Goal: Contribute content: Contribute content

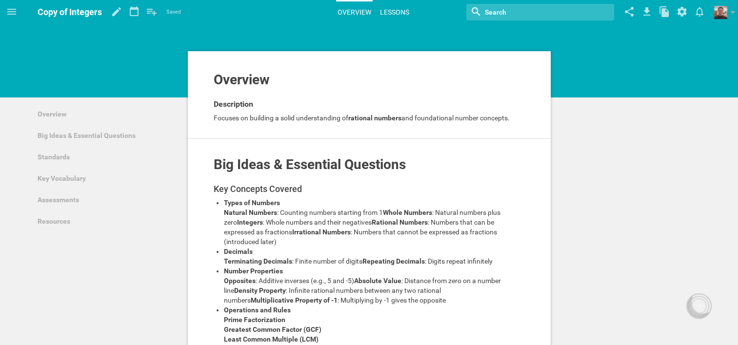
click at [387, 11] on link "Lessons" at bounding box center [394, 11] width 32 height 21
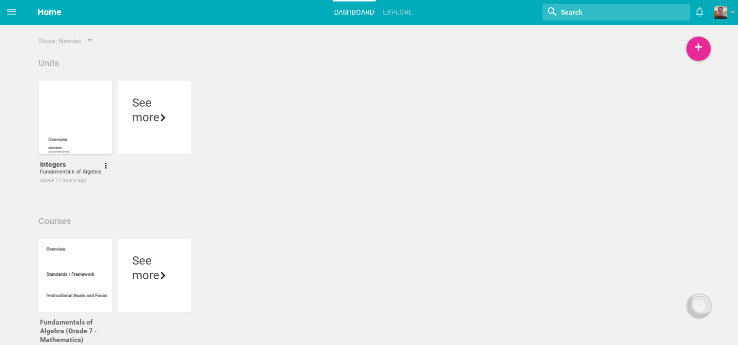
click at [81, 128] on div at bounding box center [75, 117] width 73 height 73
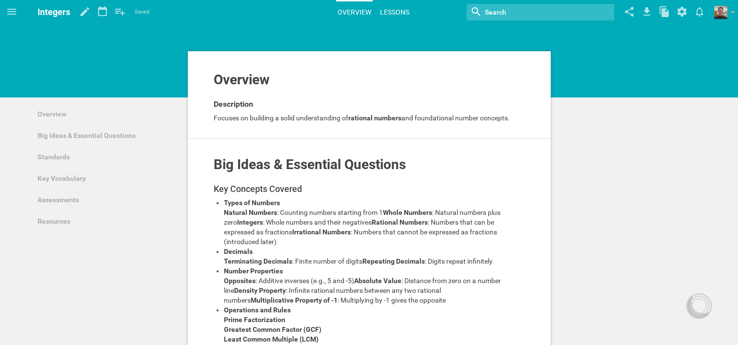
click at [388, 9] on link "Lessons" at bounding box center [394, 11] width 32 height 21
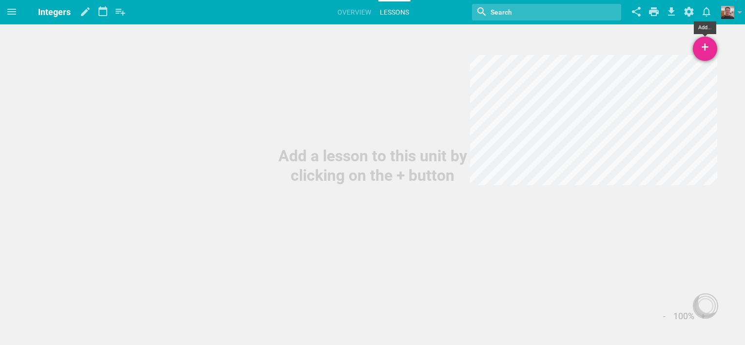
click at [711, 50] on div "+" at bounding box center [705, 49] width 24 height 24
click at [625, 73] on link "New Lesson..." at bounding box center [658, 75] width 117 height 21
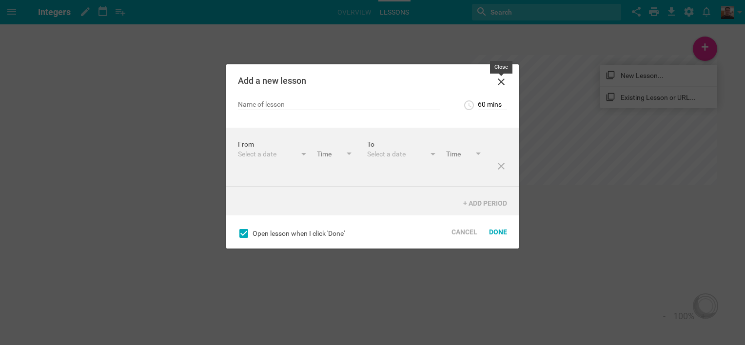
click at [501, 85] on icon at bounding box center [501, 82] width 12 height 12
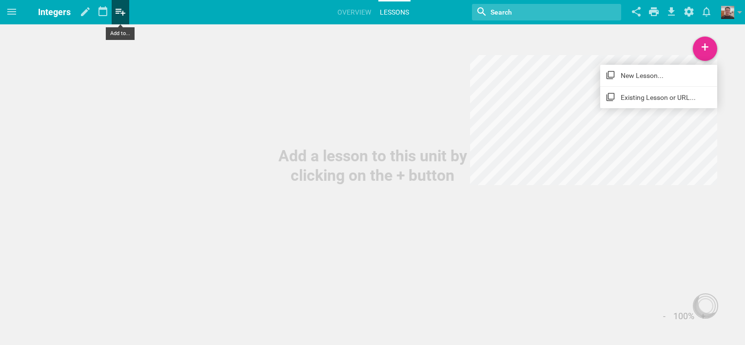
click at [116, 6] on icon at bounding box center [121, 11] width 18 height 23
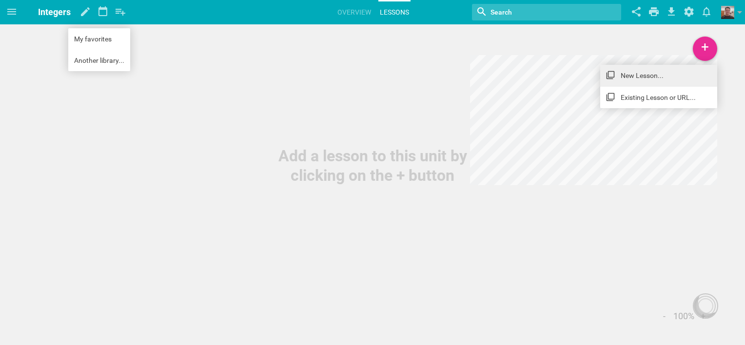
click at [656, 81] on link "New Lesson..." at bounding box center [658, 75] width 117 height 21
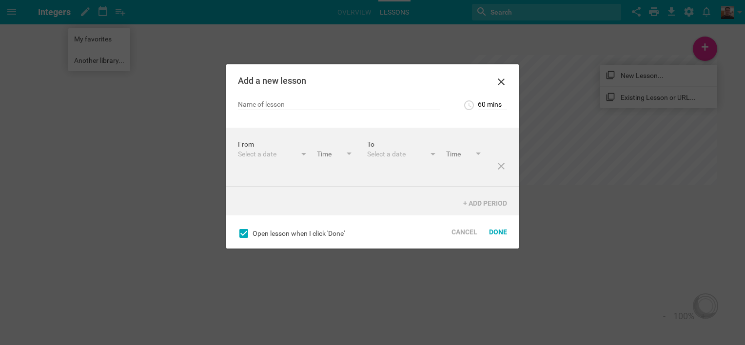
click at [246, 234] on icon at bounding box center [243, 233] width 9 height 9
click at [288, 97] on div "Add a new lesson" at bounding box center [372, 81] width 292 height 35
click at [287, 99] on div "60 mins 5 mins 10 mins 15 mins 20 mins 25 mins 30 mins 35 mins 40 mins 45 mins …" at bounding box center [372, 104] width 269 height 11
click at [281, 107] on input "text" at bounding box center [339, 105] width 202 height 10
click at [254, 105] on input "text" at bounding box center [339, 105] width 202 height 10
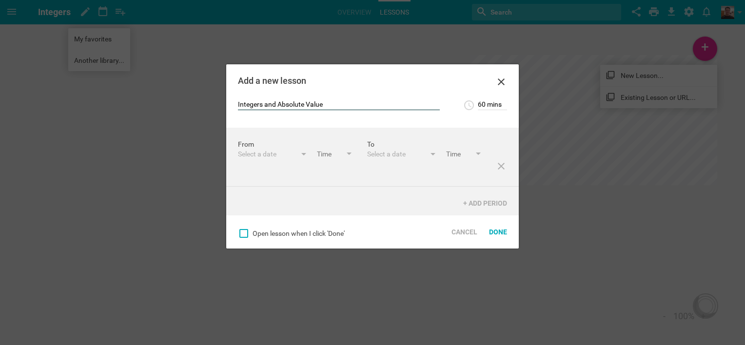
type input "Integers and Absolute Value"
click at [498, 234] on div "Done" at bounding box center [498, 231] width 30 height 21
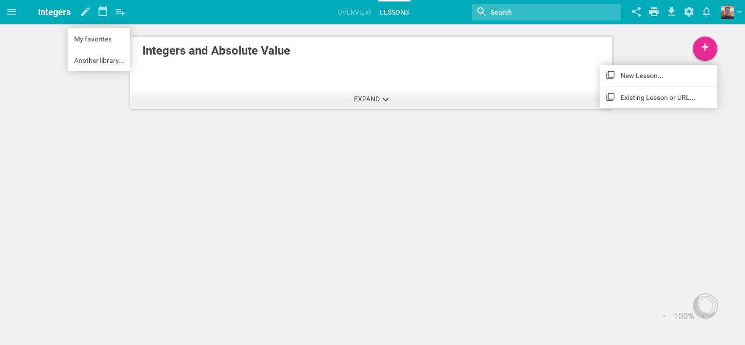
click at [382, 101] on button "Expand" at bounding box center [371, 98] width 46 height 19
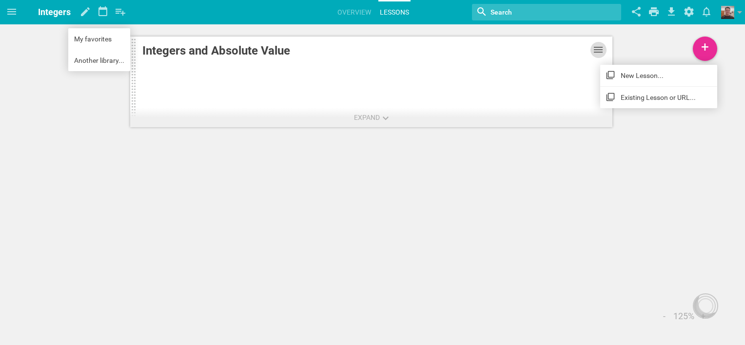
click at [597, 53] on icon at bounding box center [598, 50] width 9 height 6
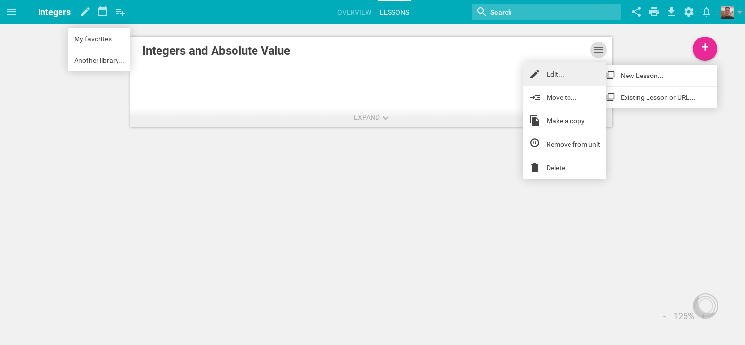
click at [550, 72] on link "Edit..." at bounding box center [564, 73] width 83 height 23
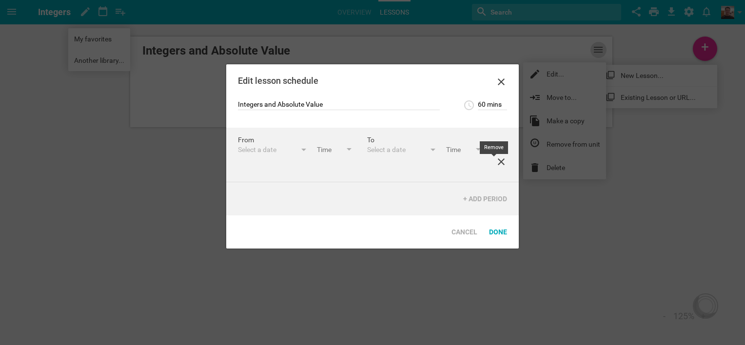
click at [495, 162] on icon at bounding box center [501, 162] width 12 height 12
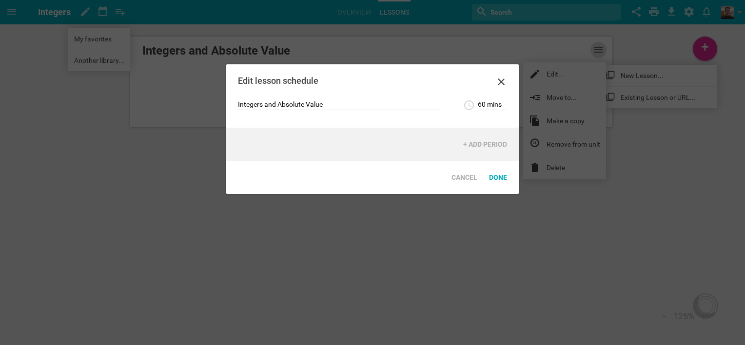
click at [361, 144] on div "+ Add Period" at bounding box center [372, 144] width 292 height 33
click at [493, 147] on div "+ Add Period" at bounding box center [485, 144] width 56 height 21
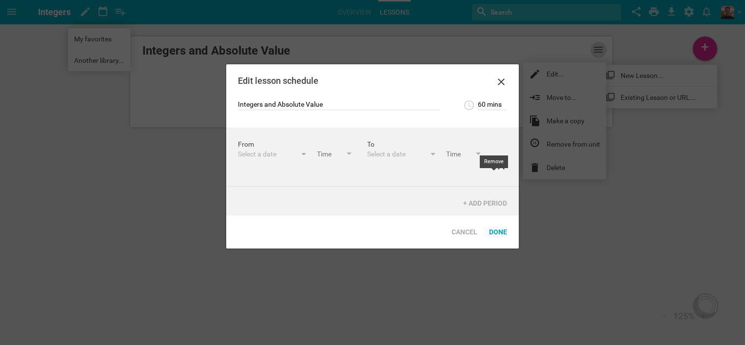
click at [495, 172] on icon at bounding box center [501, 166] width 12 height 12
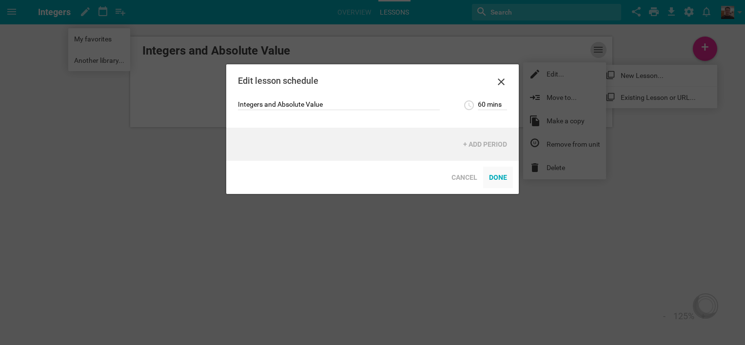
click at [503, 176] on div "Done" at bounding box center [498, 177] width 30 height 21
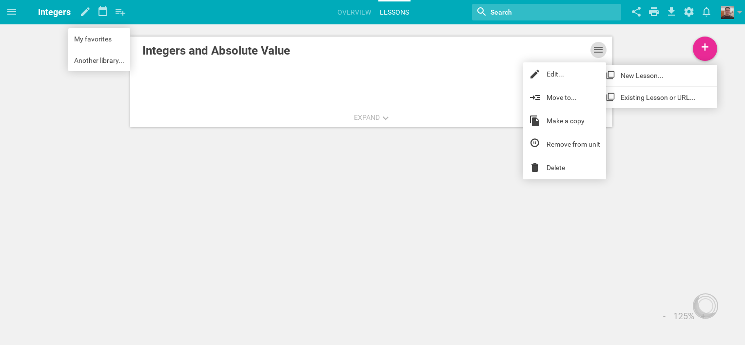
click at [651, 188] on div "Home Planner Fundamentals of Algebra (Grade 7 - Mathematics) My Libraries My Cu…" at bounding box center [372, 172] width 745 height 345
click at [647, 75] on link "New Lesson..." at bounding box center [658, 75] width 117 height 21
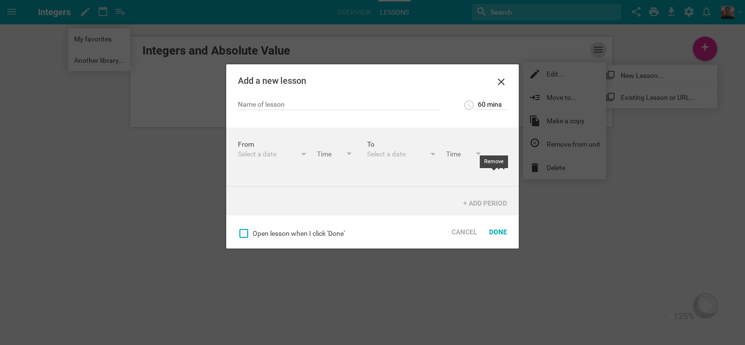
click at [495, 172] on icon at bounding box center [501, 166] width 12 height 12
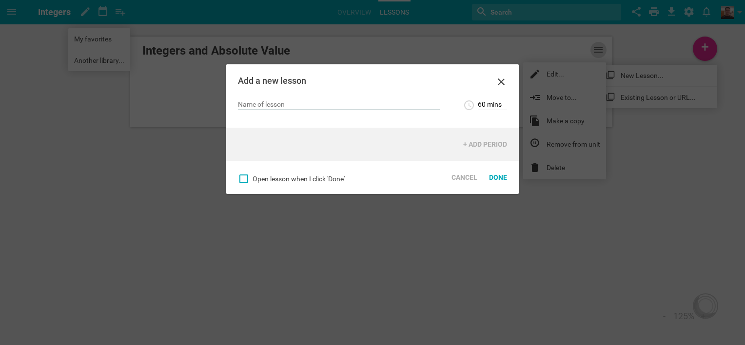
click at [316, 103] on input "text" at bounding box center [339, 105] width 202 height 10
type input "Compare and Order Integers"
click at [501, 178] on div "Done" at bounding box center [498, 177] width 30 height 21
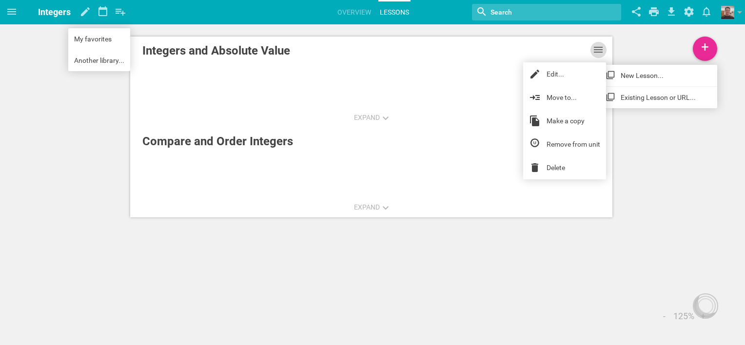
click at [636, 146] on div "Expand Integers and Absolute Value Edit... Move to... Make a copy Remove from u…" at bounding box center [372, 114] width 745 height 229
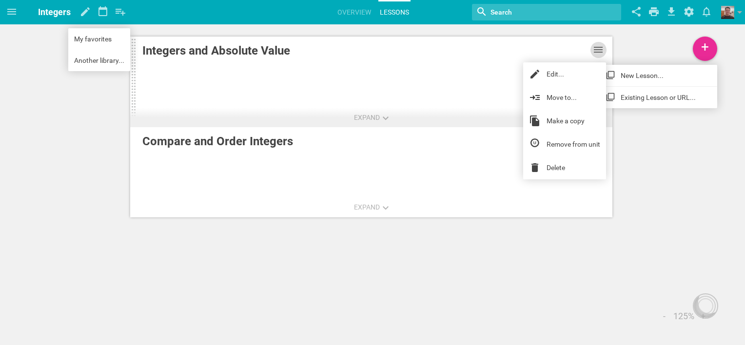
click at [598, 49] on icon at bounding box center [598, 50] width 12 height 12
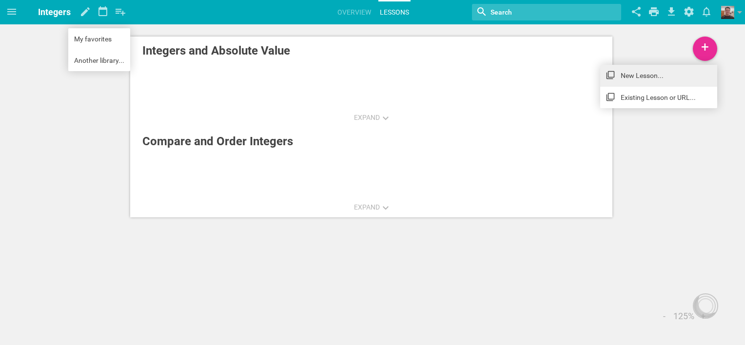
click at [638, 76] on link "New Lesson..." at bounding box center [658, 75] width 117 height 21
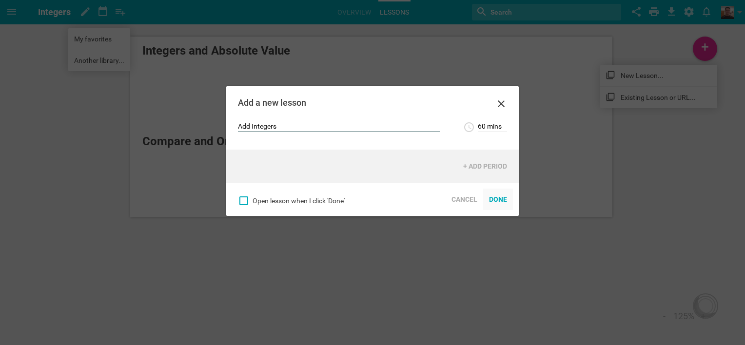
type input "Add Integers"
click at [499, 199] on div "Done" at bounding box center [498, 199] width 30 height 21
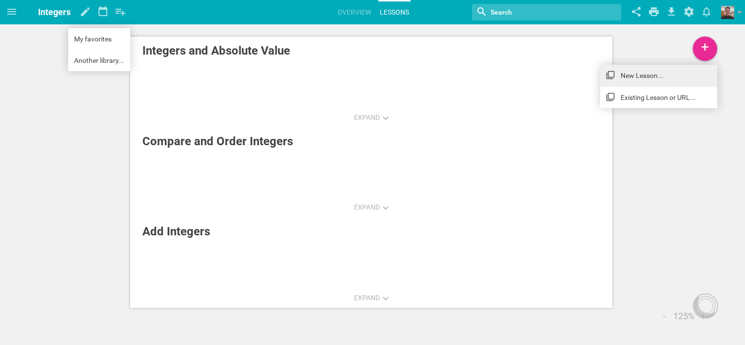
click at [638, 77] on link "New Lesson..." at bounding box center [658, 75] width 117 height 21
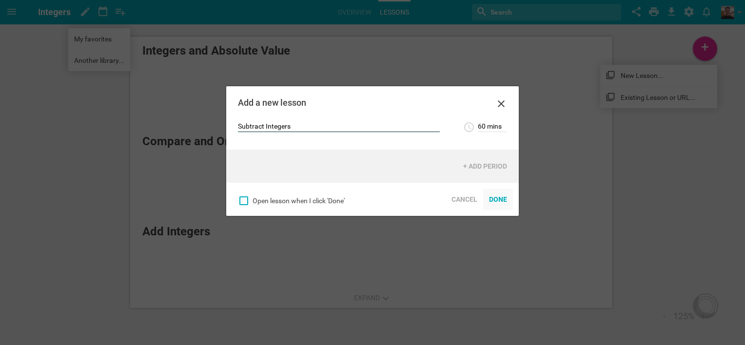
type input "Subtract Integers"
click at [499, 197] on div "Done" at bounding box center [498, 199] width 30 height 21
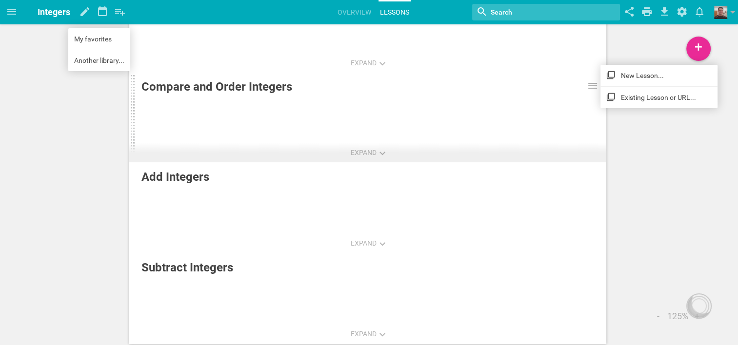
scroll to position [65, 0]
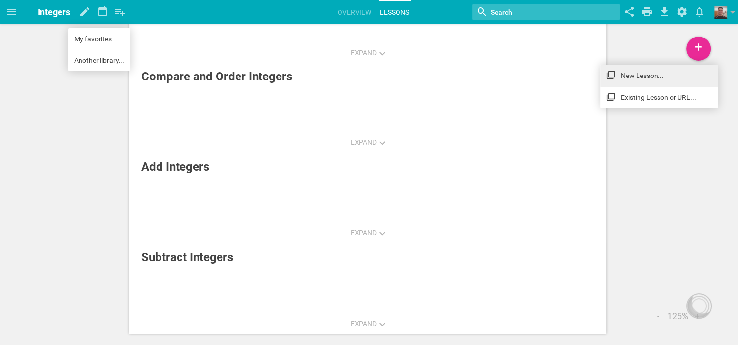
click at [683, 76] on link "New Lesson..." at bounding box center [658, 75] width 117 height 21
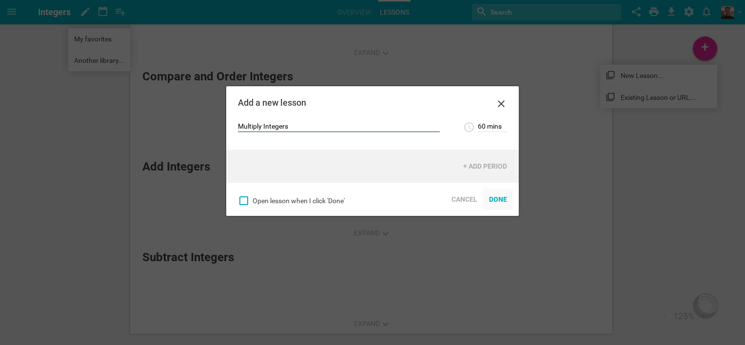
type input "Multiply Integers"
click at [498, 201] on div "Done" at bounding box center [498, 199] width 30 height 21
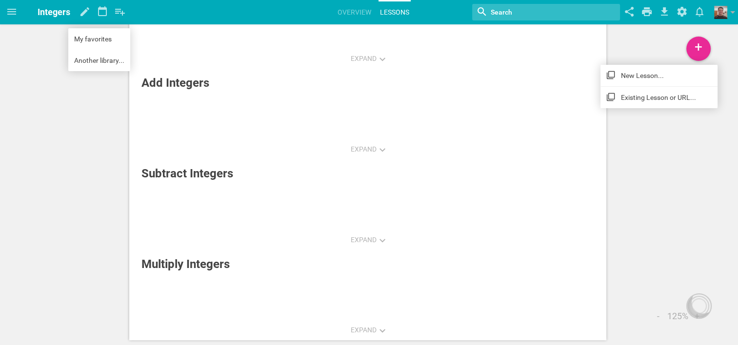
scroll to position [155, 0]
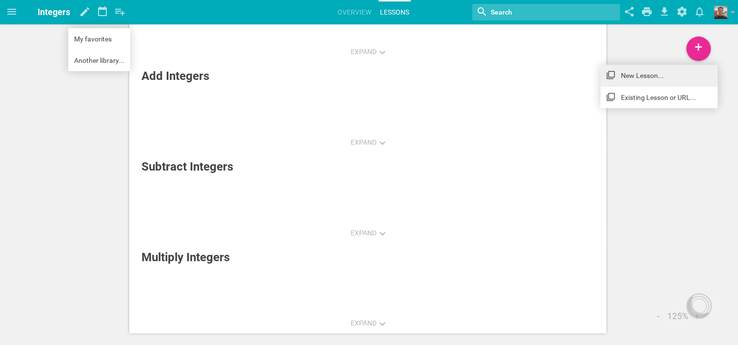
click at [635, 76] on link "New Lesson..." at bounding box center [658, 75] width 117 height 21
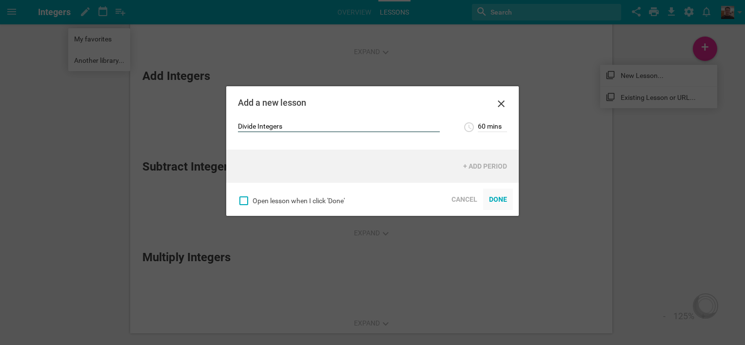
type input "Divide Integers"
click at [496, 199] on div "Done" at bounding box center [498, 199] width 30 height 21
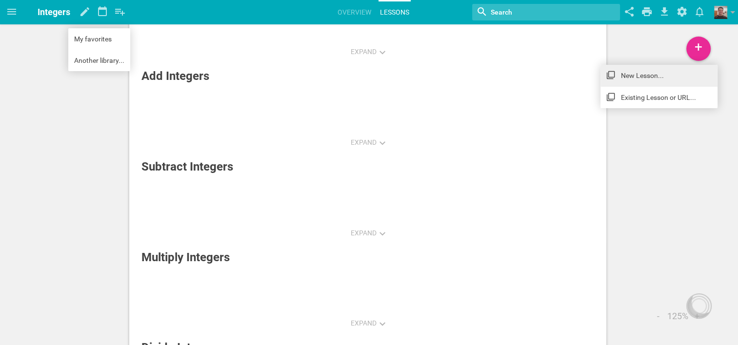
click at [640, 76] on link "New Lesson..." at bounding box center [658, 75] width 117 height 21
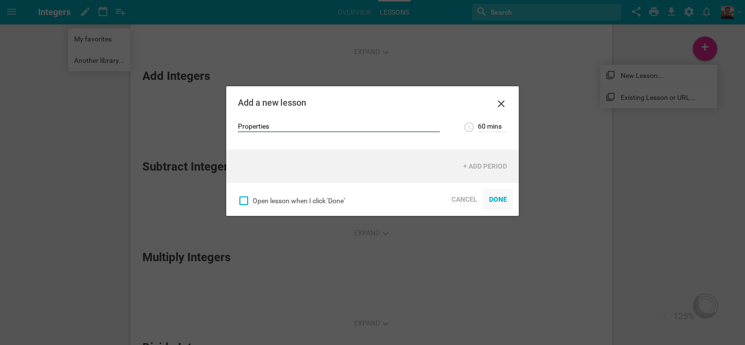
type input "Properties"
click at [495, 200] on div "Done" at bounding box center [498, 199] width 30 height 21
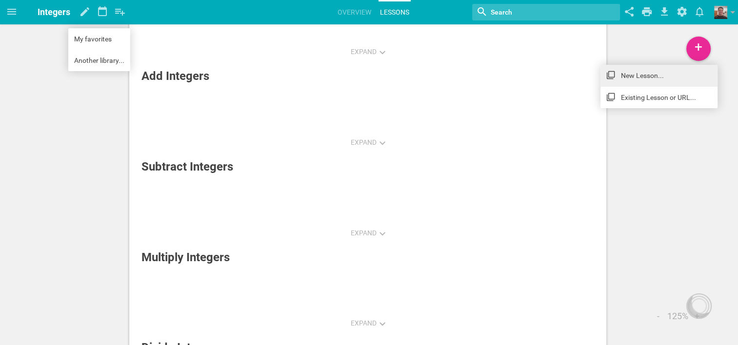
click at [630, 72] on link "New Lesson..." at bounding box center [658, 75] width 117 height 21
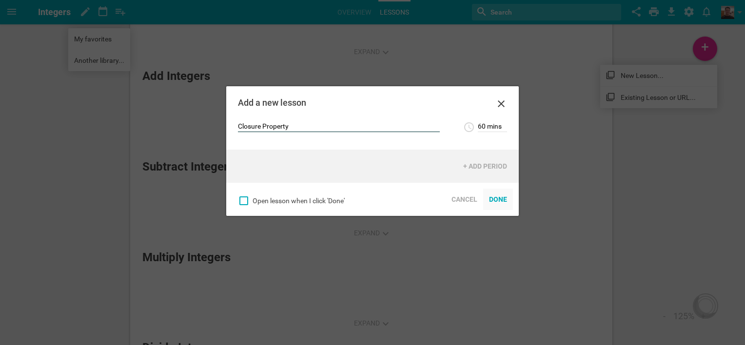
type input "Closure Property"
click at [504, 200] on div "Done" at bounding box center [498, 199] width 30 height 21
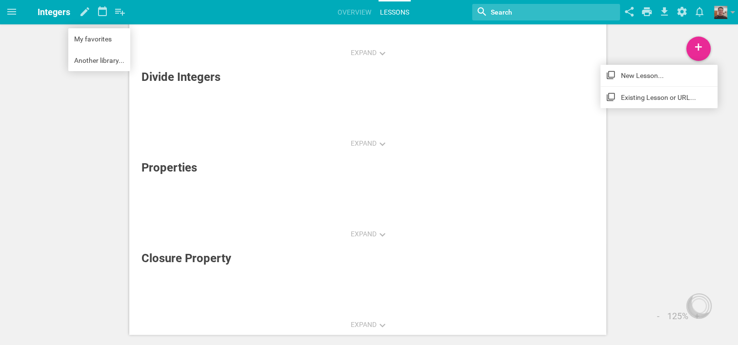
scroll to position [427, 0]
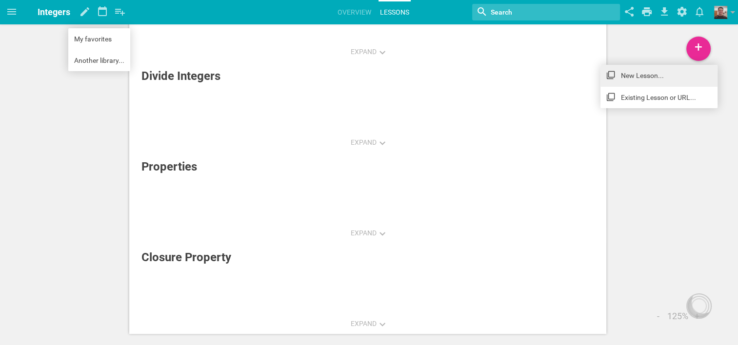
click at [645, 78] on link "New Lesson..." at bounding box center [658, 75] width 117 height 21
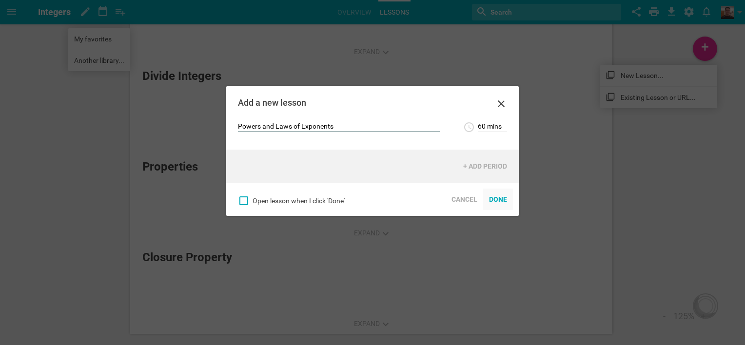
type input "Powers and Laws of Exponents"
click at [497, 198] on div "Done" at bounding box center [498, 199] width 30 height 21
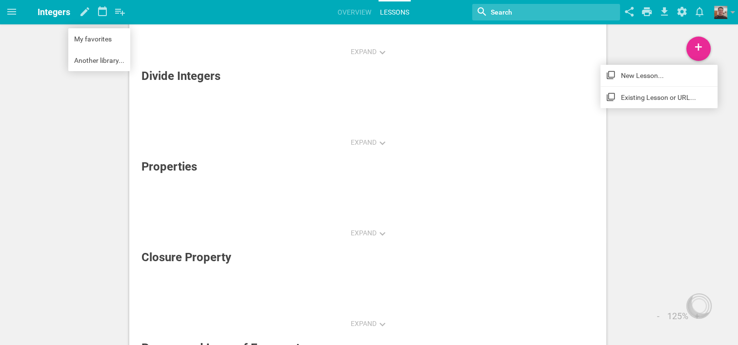
click at [653, 75] on link "New Lesson..." at bounding box center [658, 75] width 117 height 21
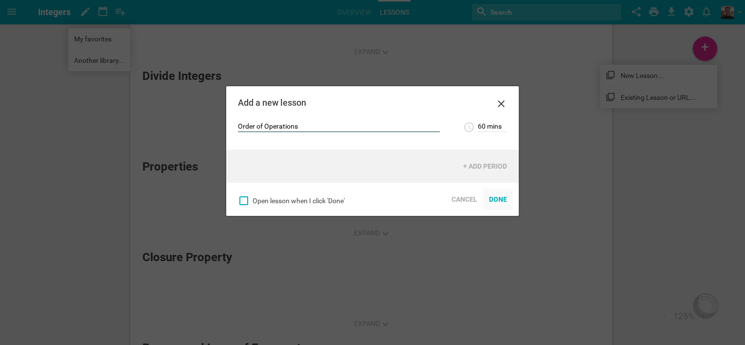
type input "Order of Operations"
click at [495, 200] on div "Done" at bounding box center [498, 199] width 30 height 21
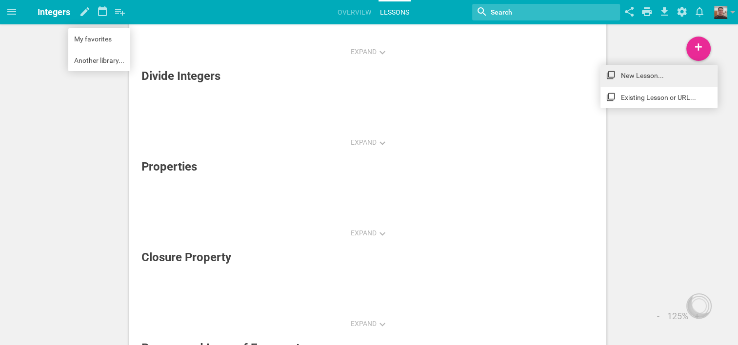
click at [624, 77] on link "New Lesson..." at bounding box center [658, 75] width 117 height 21
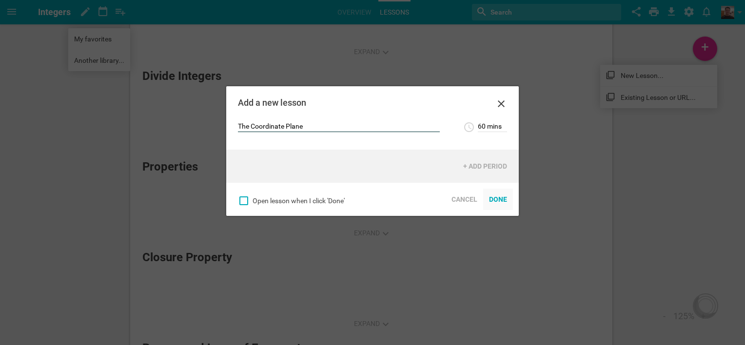
type input "The Coordinate Plane"
click at [497, 201] on div "Done" at bounding box center [498, 199] width 30 height 21
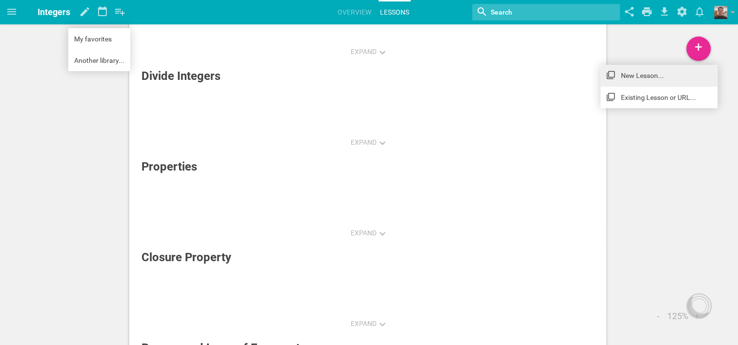
click at [627, 74] on link "New Lesson..." at bounding box center [658, 75] width 117 height 21
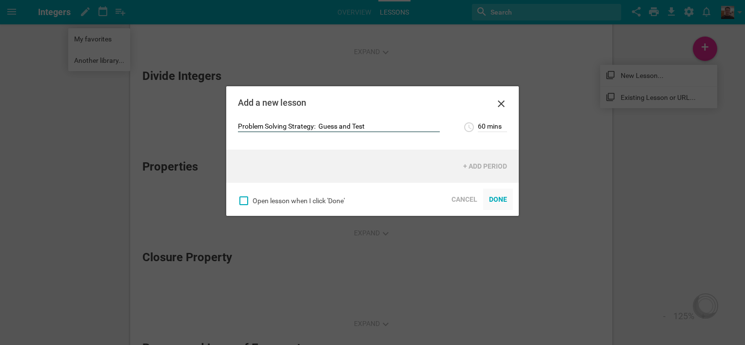
type input "Problem Solving Strategy: Guess and Test"
click at [496, 200] on div "Done" at bounding box center [498, 199] width 30 height 21
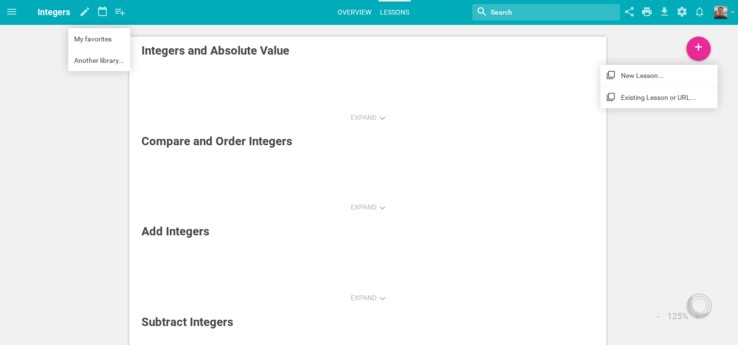
click at [351, 10] on link "Overview" at bounding box center [354, 11] width 37 height 21
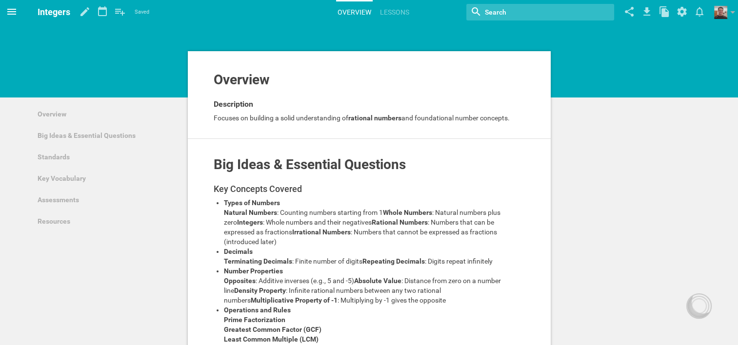
click at [12, 12] on icon at bounding box center [11, 12] width 9 height 6
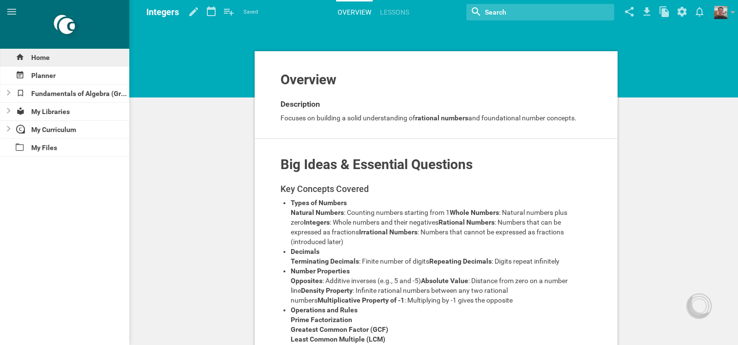
click at [37, 56] on div "Home" at bounding box center [64, 58] width 129 height 18
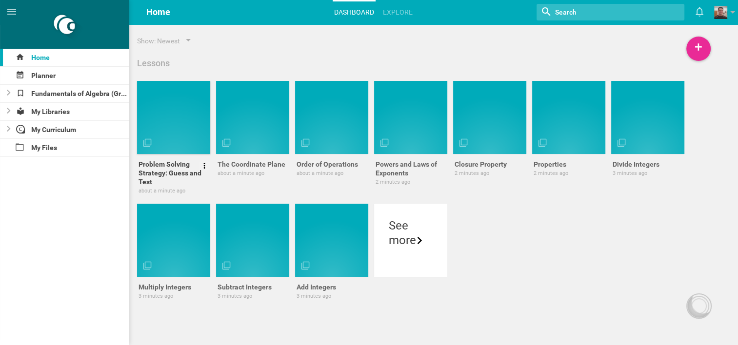
click at [164, 134] on div at bounding box center [179, 139] width 73 height 17
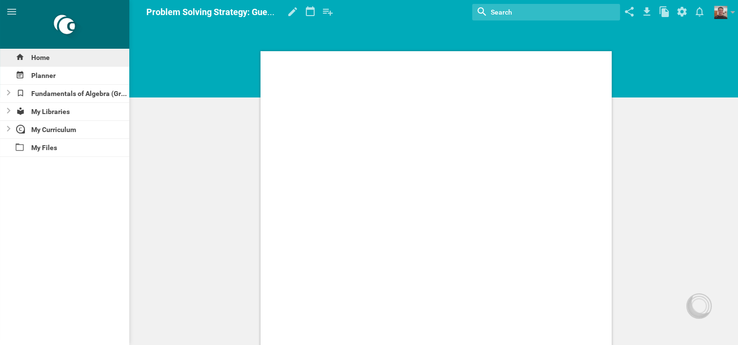
click at [35, 53] on div "Home" at bounding box center [64, 58] width 129 height 18
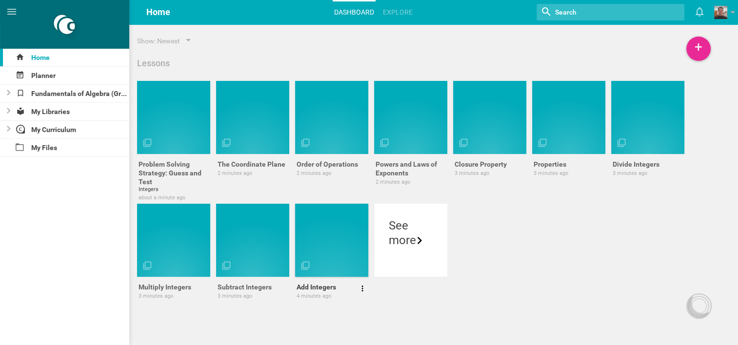
click at [321, 253] on div at bounding box center [337, 261] width 73 height 17
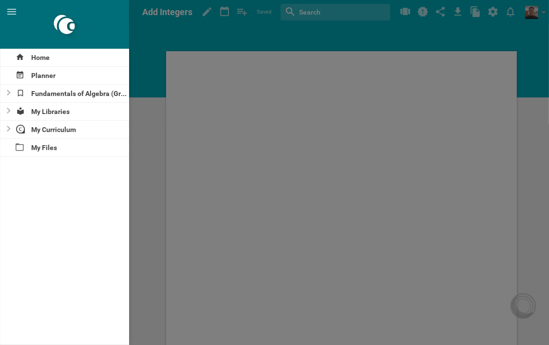
click at [343, 154] on div at bounding box center [274, 172] width 549 height 345
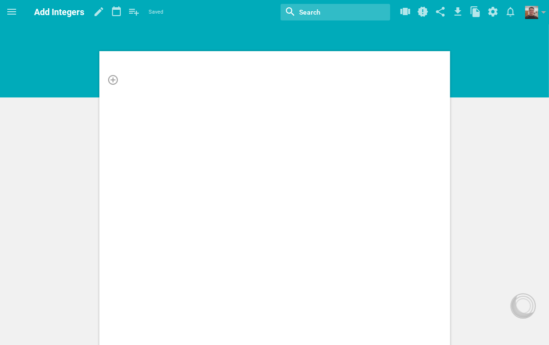
click at [135, 83] on div at bounding box center [275, 80] width 304 height 10
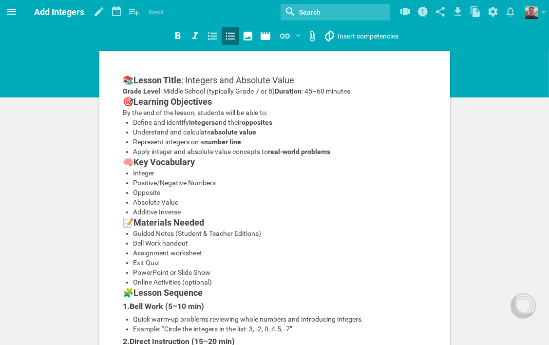
click at [12, 12] on icon at bounding box center [12, 12] width 12 height 12
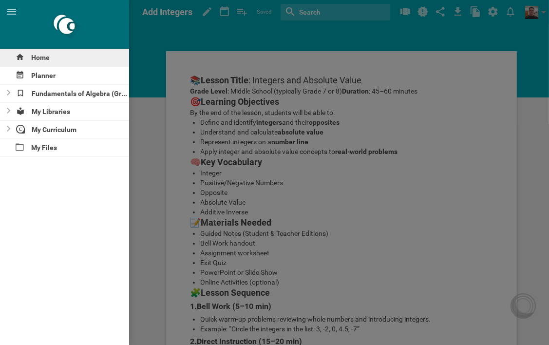
click at [38, 56] on div "Home" at bounding box center [64, 58] width 129 height 18
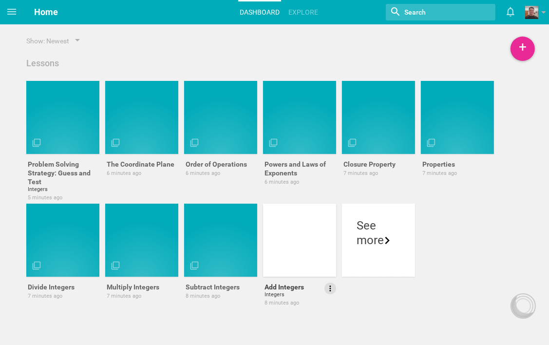
click at [327, 288] on icon at bounding box center [330, 288] width 9 height 9
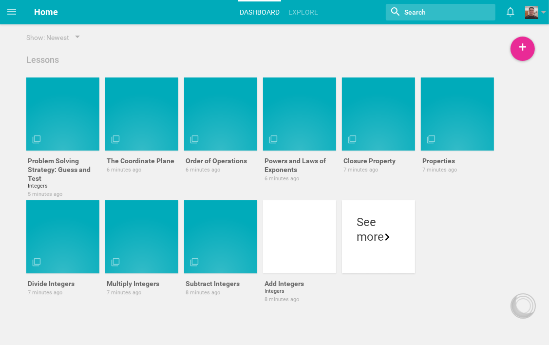
scroll to position [6, 0]
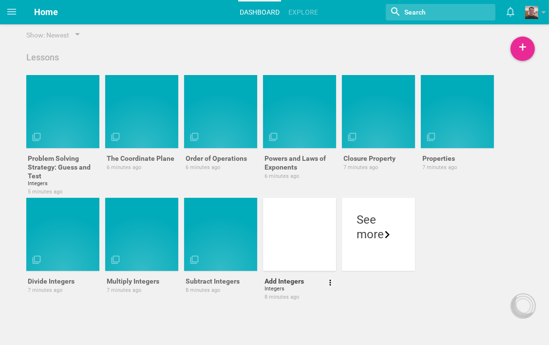
click at [308, 248] on div at bounding box center [305, 256] width 73 height 17
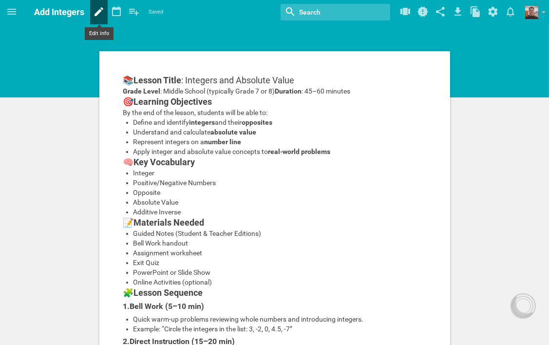
click at [100, 9] on icon at bounding box center [99, 11] width 9 height 9
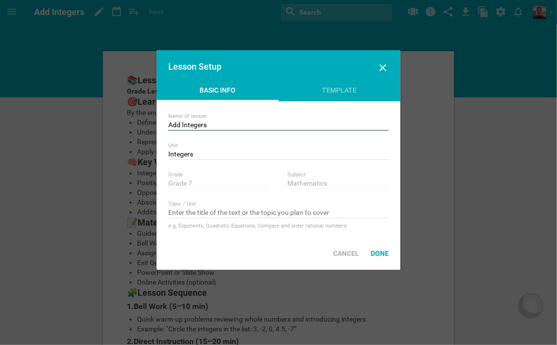
drag, startPoint x: 213, startPoint y: 124, endPoint x: 165, endPoint y: 124, distance: 47.3
click at [165, 124] on div "Name of lesson Add Integers Unit Integers Nothing found with term "Integers" Gr…" at bounding box center [278, 169] width 244 height 136
type input "Integers and Absolute Value - Chapter 1/Lesson 1"
click at [381, 252] on div "Done" at bounding box center [380, 253] width 30 height 21
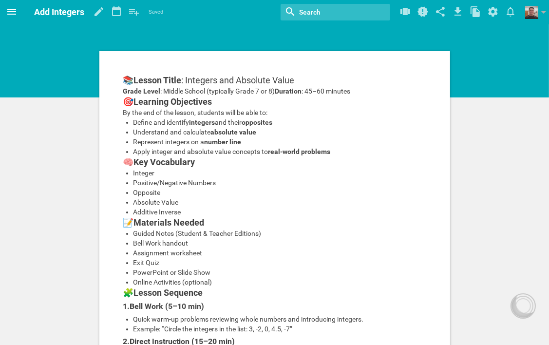
click at [11, 10] on icon at bounding box center [11, 12] width 9 height 6
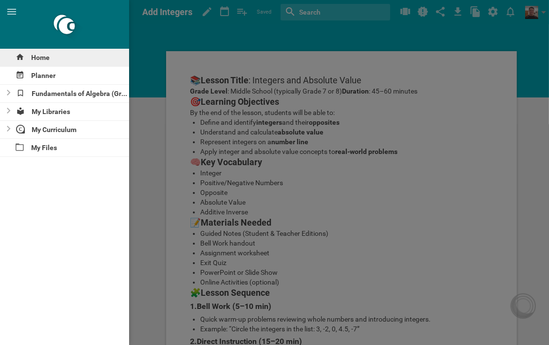
click at [43, 57] on div "Home" at bounding box center [64, 58] width 129 height 18
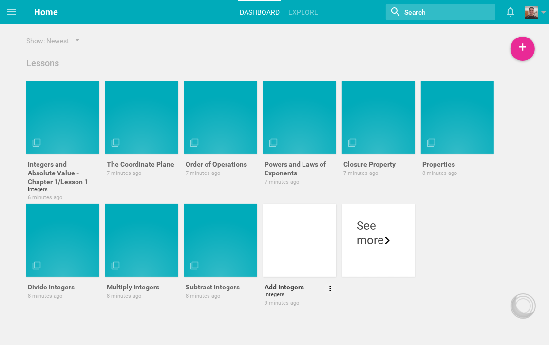
click at [295, 253] on div at bounding box center [299, 240] width 73 height 73
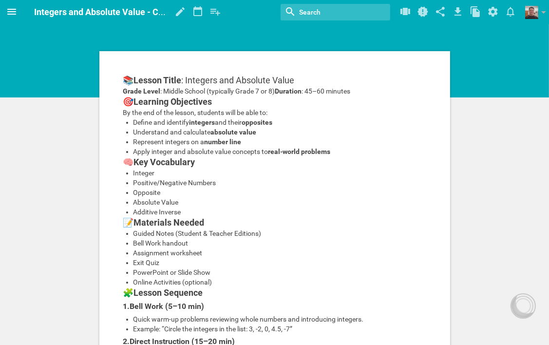
click at [16, 10] on icon at bounding box center [11, 12] width 9 height 6
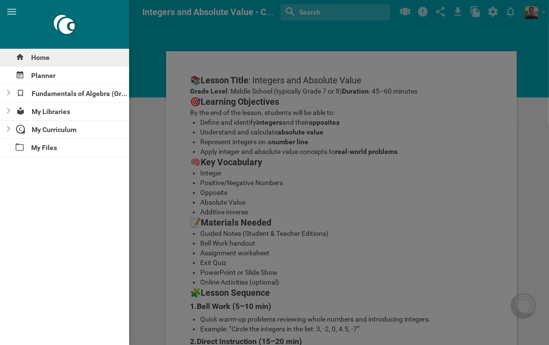
click at [45, 59] on div "Home" at bounding box center [64, 58] width 129 height 18
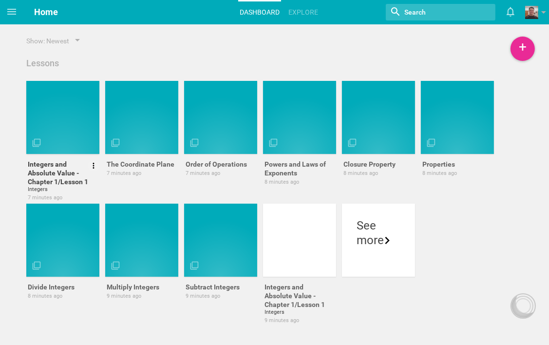
click at [63, 129] on div at bounding box center [62, 117] width 73 height 73
click at [304, 253] on div at bounding box center [299, 240] width 73 height 73
click at [209, 255] on div at bounding box center [226, 261] width 73 height 17
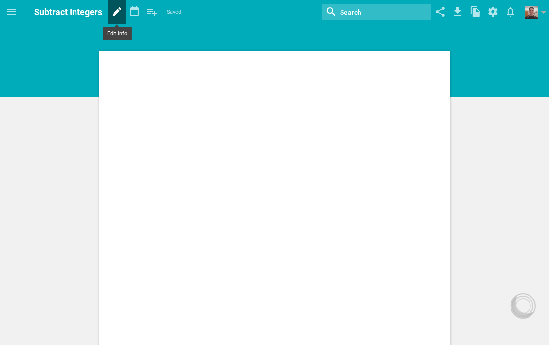
click at [116, 15] on icon at bounding box center [117, 11] width 18 height 23
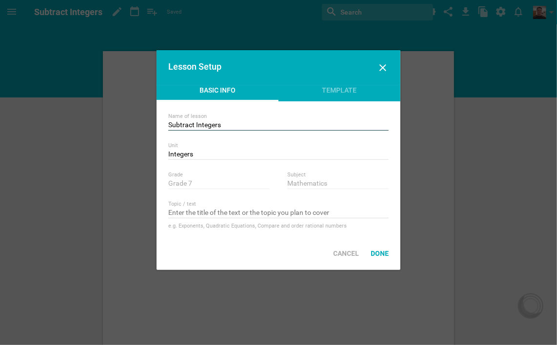
drag, startPoint x: 195, startPoint y: 125, endPoint x: 166, endPoint y: 124, distance: 29.3
click at [166, 124] on div "Name of lesson Subtract Integers Unit Integers Nothing found with term "Integer…" at bounding box center [278, 169] width 244 height 136
click at [257, 123] on input "Compare and Order Integers" at bounding box center [278, 126] width 220 height 10
type input "Compare and Order Integers - Chapter 1/Lesson 2"
click at [350, 94] on div "Template" at bounding box center [339, 92] width 122 height 15
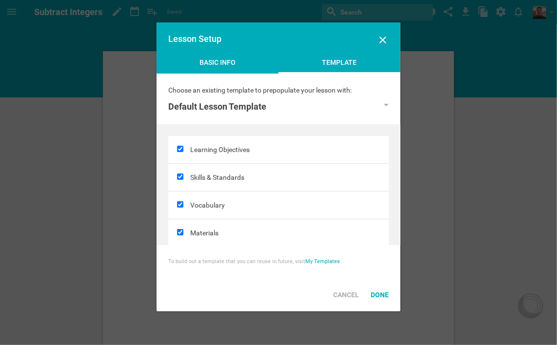
click at [228, 65] on div "Basic Info" at bounding box center [217, 65] width 122 height 15
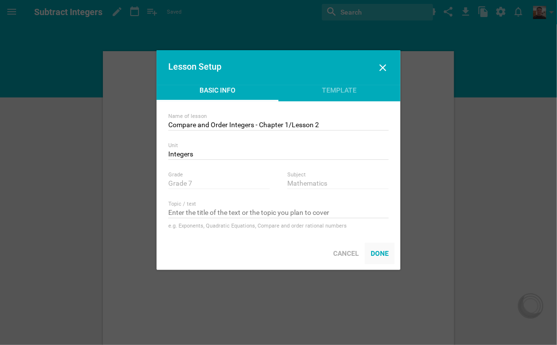
click at [377, 253] on div "Done" at bounding box center [380, 253] width 30 height 21
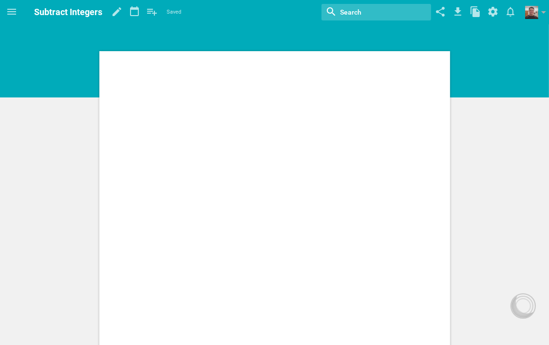
click at [146, 85] on div at bounding box center [274, 294] width 351 height 486
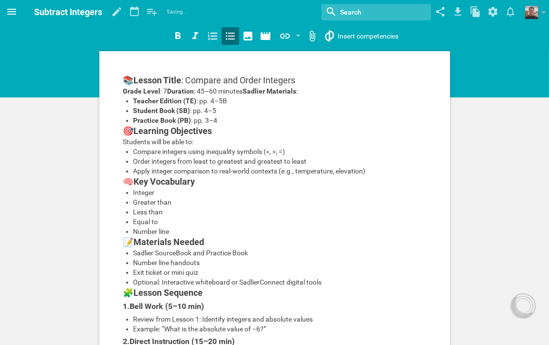
click at [12, 11] on icon at bounding box center [12, 12] width 12 height 12
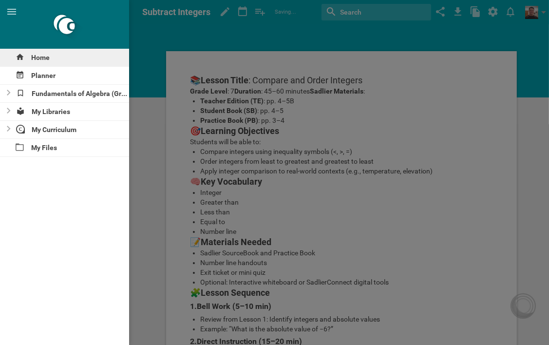
click at [37, 57] on div "Home" at bounding box center [64, 58] width 129 height 18
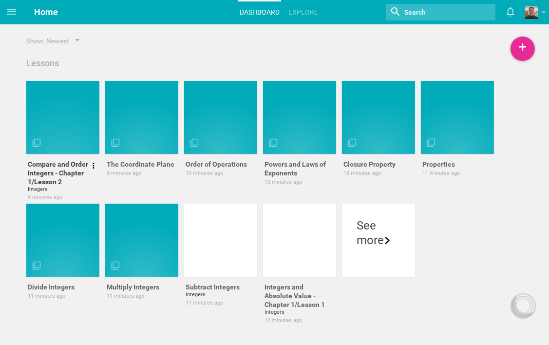
click at [47, 115] on div at bounding box center [62, 117] width 73 height 73
click at [226, 257] on div at bounding box center [226, 261] width 73 height 17
